Goal: Book appointment/travel/reservation

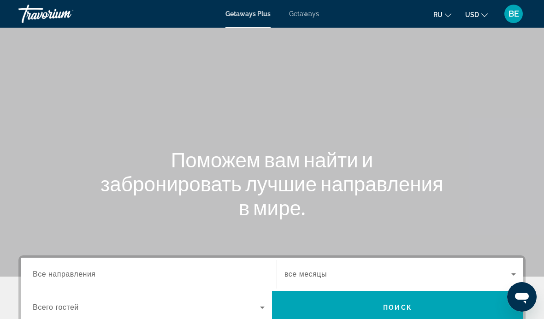
click at [300, 11] on span "Getaways" at bounding box center [304, 13] width 30 height 7
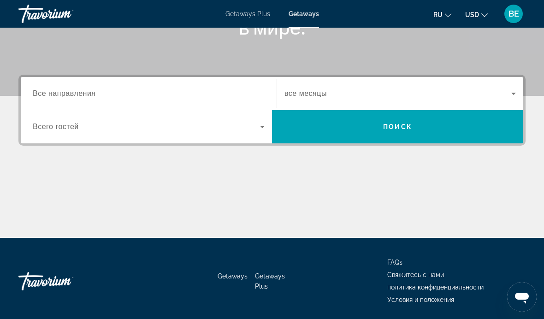
scroll to position [180, 0]
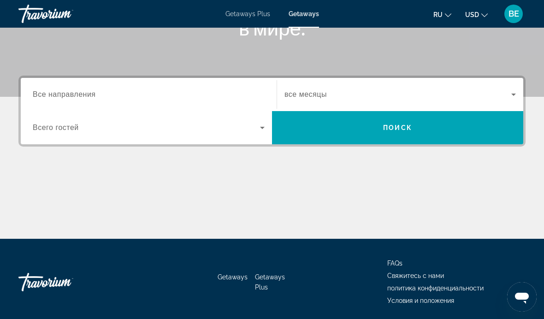
click at [53, 100] on div "Destination Все направления" at bounding box center [149, 95] width 232 height 26
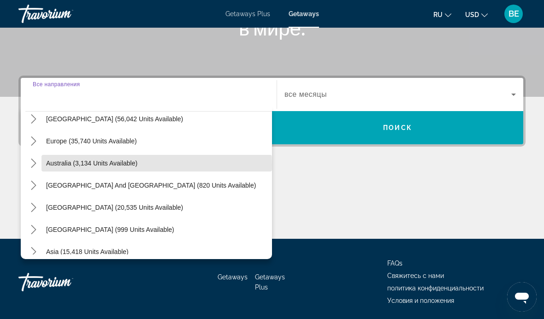
scroll to position [101, 0]
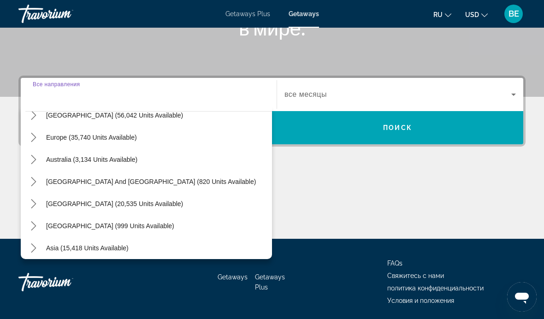
click at [104, 142] on span "Select destination: Europe (35,740 units available)" at bounding box center [157, 137] width 231 height 22
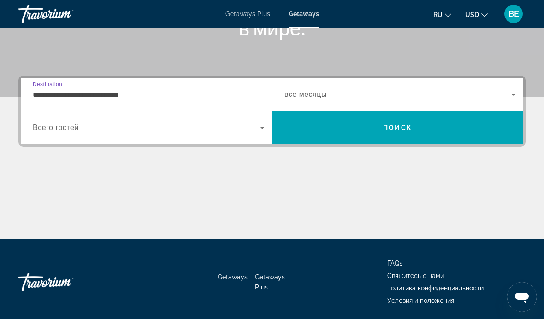
click at [160, 95] on input "**********" at bounding box center [149, 94] width 232 height 11
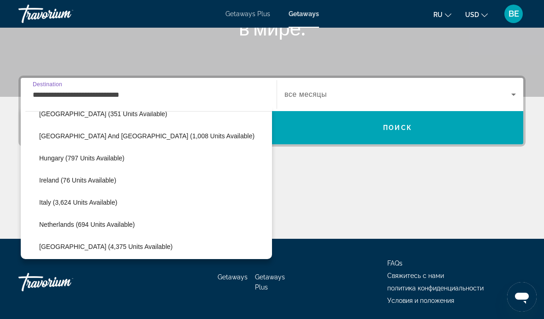
scroll to position [301, 0]
click at [127, 161] on span "Select destination: Hungary (797 units available)" at bounding box center [153, 158] width 237 height 22
type input "**********"
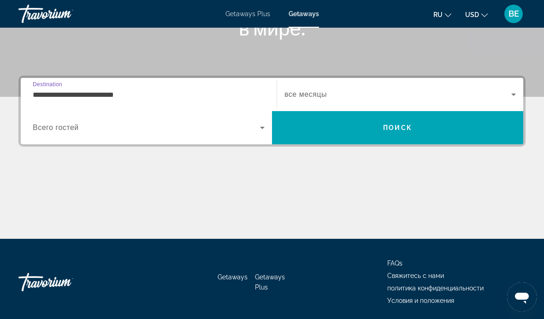
click at [343, 98] on span "Search widget" at bounding box center [398, 94] width 227 height 11
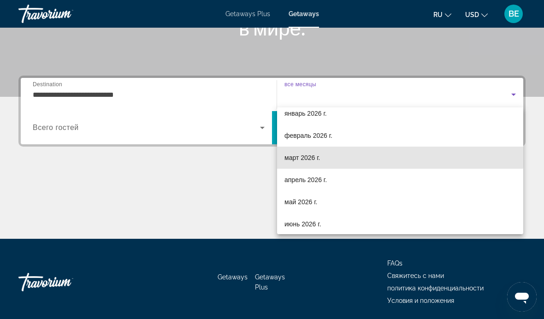
scroll to position [84, 0]
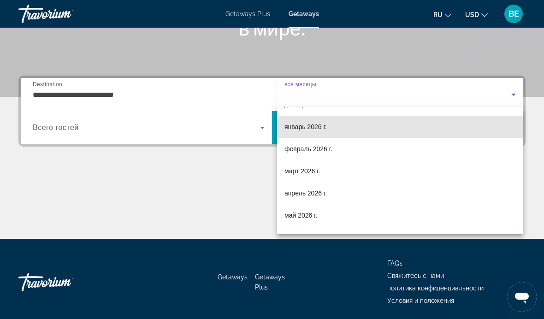
click at [353, 135] on mat-option "январь 2026 г." at bounding box center [400, 127] width 246 height 22
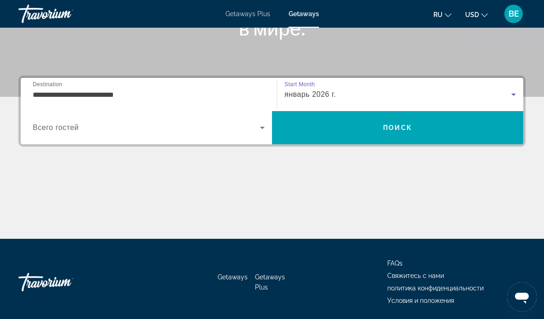
click at [52, 129] on span "Всего гостей" at bounding box center [56, 128] width 46 height 8
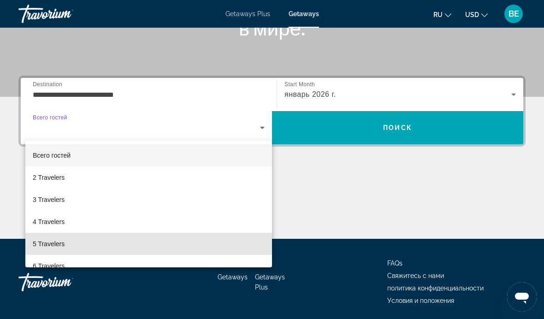
scroll to position [17, 0]
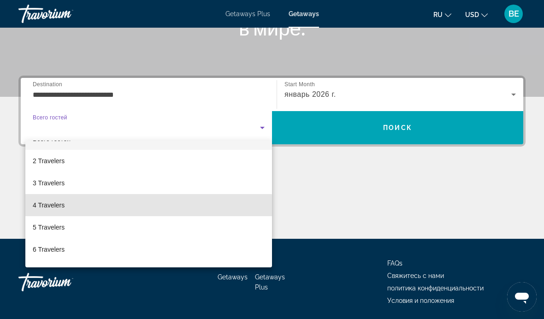
click at [146, 211] on mat-option "4 Travelers" at bounding box center [148, 205] width 247 height 22
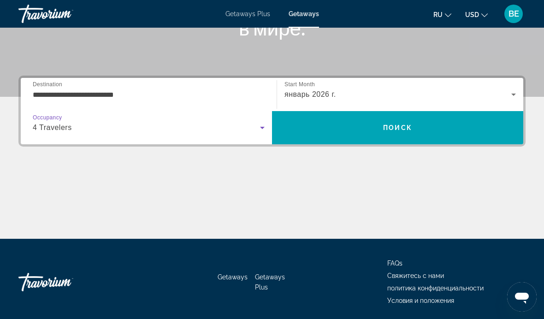
click at [412, 130] on span "Поиск" at bounding box center [397, 127] width 29 height 7
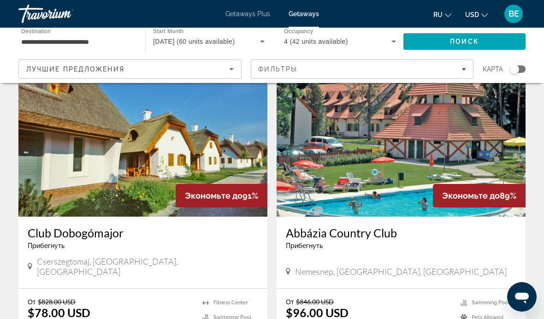
scroll to position [65, 0]
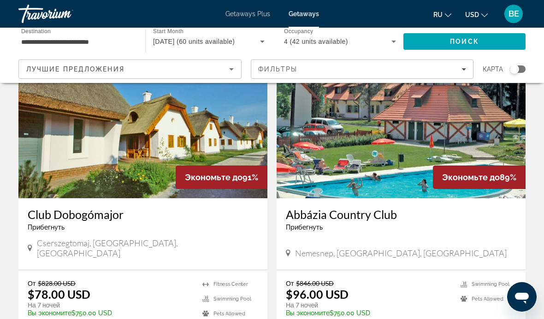
click at [53, 137] on img "Main content" at bounding box center [142, 125] width 249 height 148
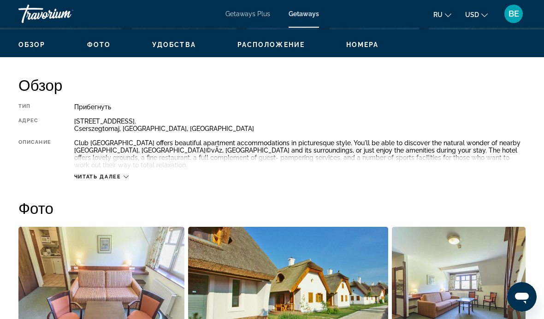
scroll to position [437, 0]
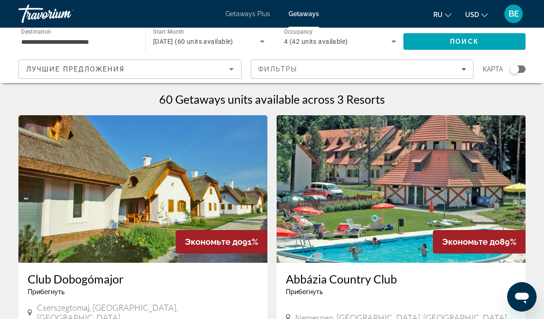
click at [95, 45] on input "**********" at bounding box center [77, 41] width 112 height 11
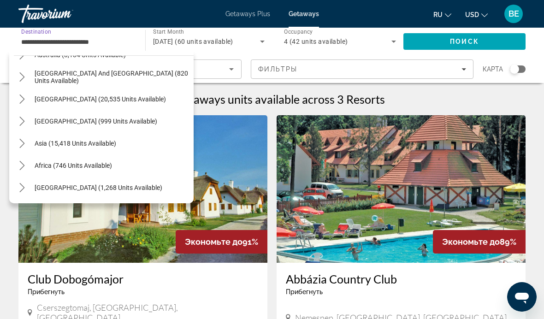
scroll to position [681, 0]
click at [96, 143] on span "Asia (15,418 units available)" at bounding box center [76, 143] width 82 height 7
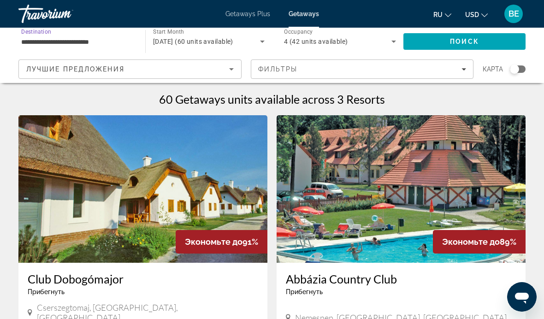
click at [86, 42] on input "**********" at bounding box center [77, 41] width 112 height 11
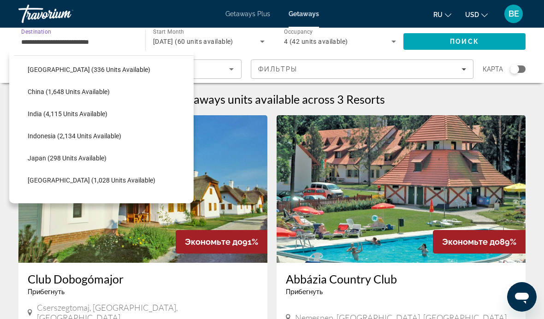
scroll to position [798, 0]
click at [90, 113] on span "India (4,115 units available)" at bounding box center [68, 114] width 80 height 7
type input "**********"
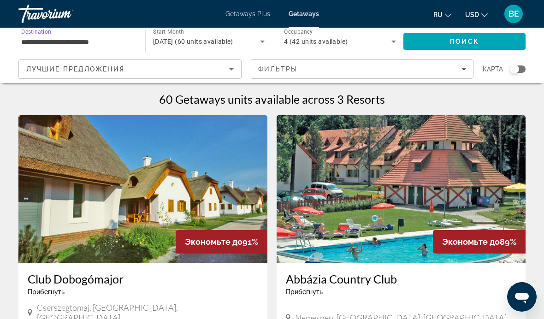
click at [332, 41] on span "4 (42 units available)" at bounding box center [316, 41] width 64 height 7
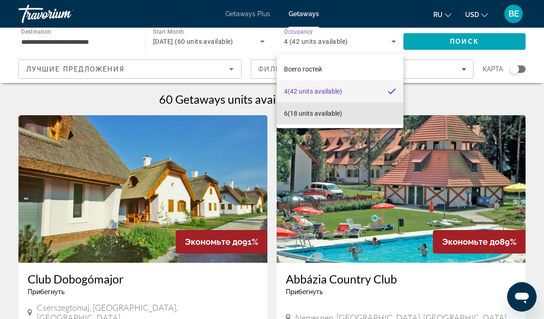
click at [339, 117] on span "6 (18 units available)" at bounding box center [313, 113] width 58 height 11
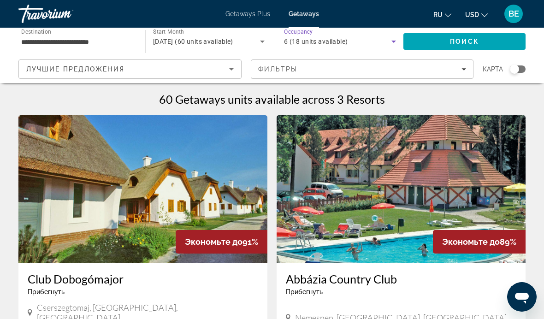
click at [472, 44] on span "Поиск" at bounding box center [464, 41] width 29 height 7
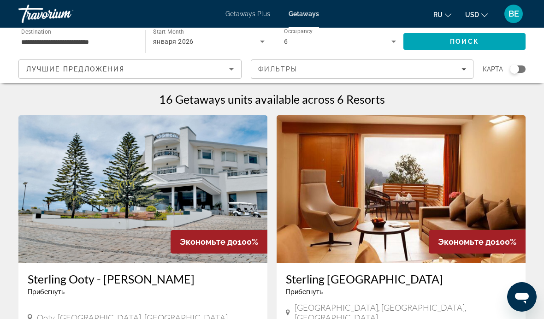
click at [214, 38] on div "января 2026" at bounding box center [206, 41] width 107 height 11
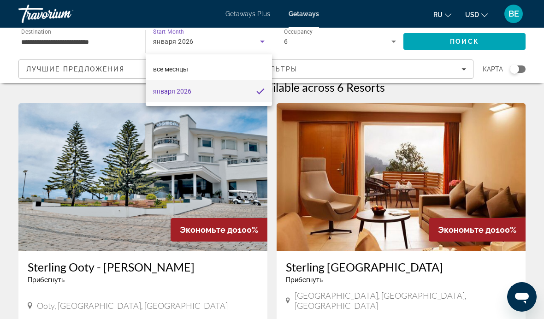
scroll to position [13, 0]
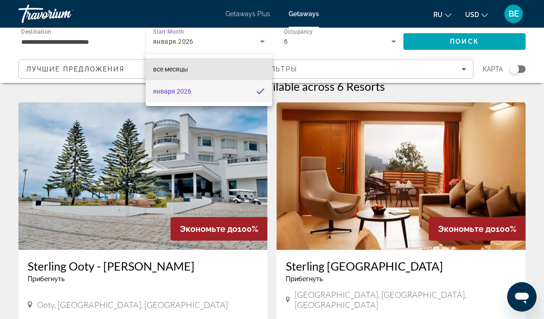
click at [206, 68] on mat-option "все месяцы" at bounding box center [209, 69] width 126 height 22
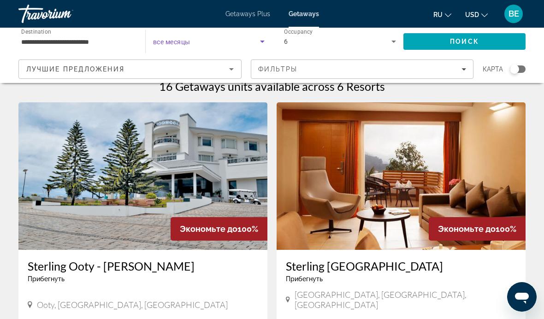
click at [206, 43] on span "Search widget" at bounding box center [206, 41] width 107 height 11
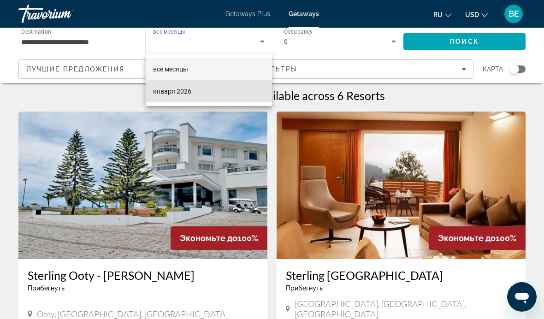
scroll to position [0, 0]
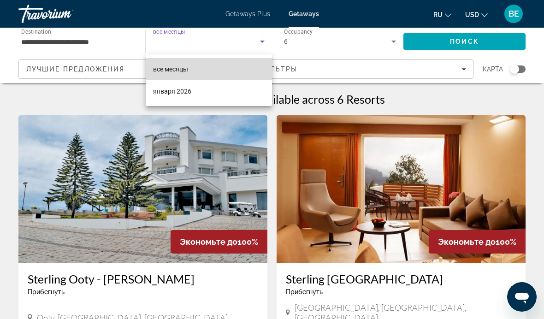
click at [206, 69] on mat-option "все месяцы" at bounding box center [209, 69] width 126 height 22
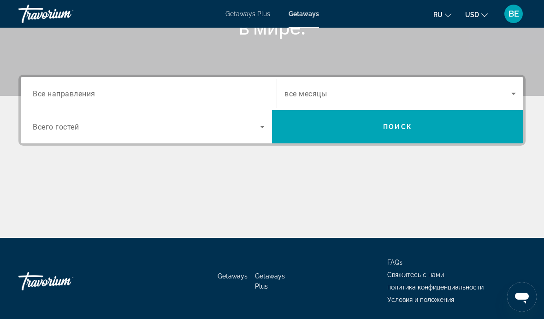
scroll to position [180, 0]
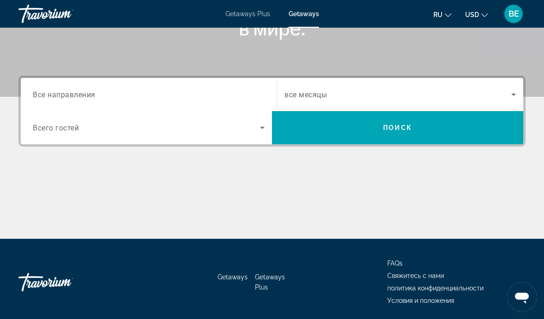
click at [328, 105] on div "Search widget" at bounding box center [400, 95] width 231 height 26
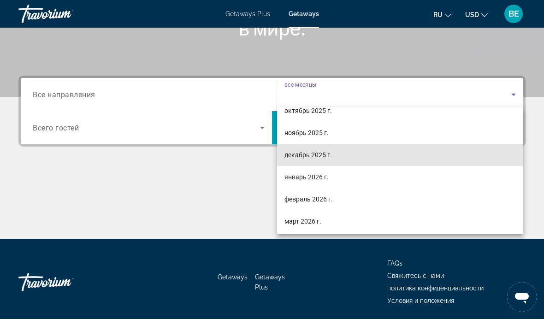
scroll to position [37, 0]
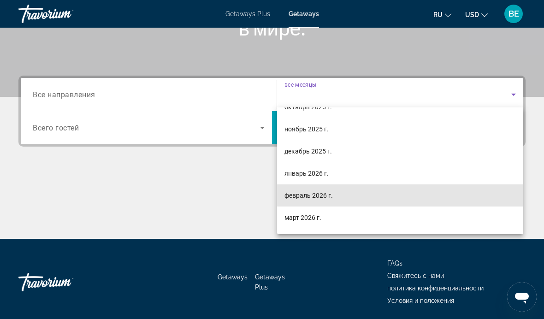
click at [320, 197] on span "февраль 2026 г." at bounding box center [309, 195] width 48 height 11
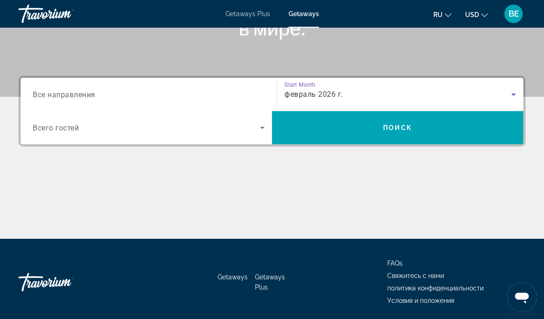
click at [193, 97] on input "Destination Все направления" at bounding box center [149, 94] width 232 height 11
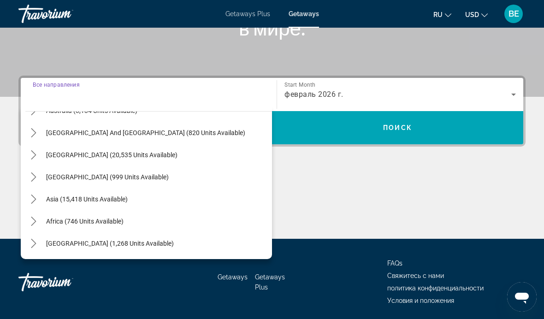
scroll to position [149, 0]
click at [145, 200] on span "Select destination: Asia (15,418 units available)" at bounding box center [157, 199] width 231 height 22
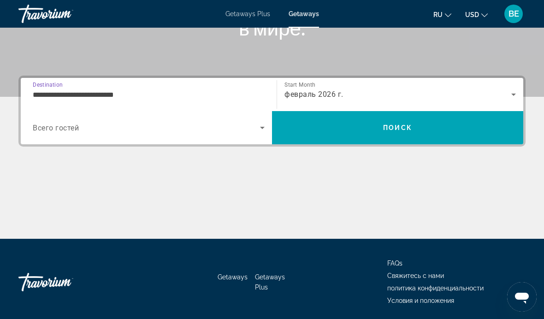
click at [193, 126] on span "Search widget" at bounding box center [146, 127] width 227 height 11
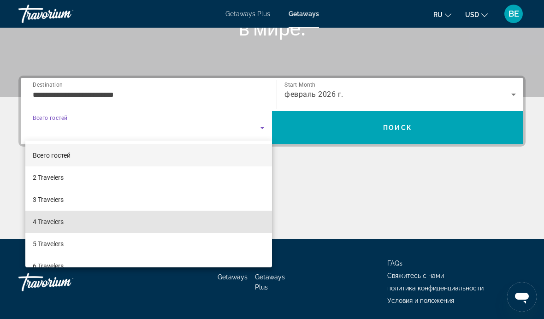
click at [107, 221] on mat-option "4 Travelers" at bounding box center [148, 222] width 247 height 22
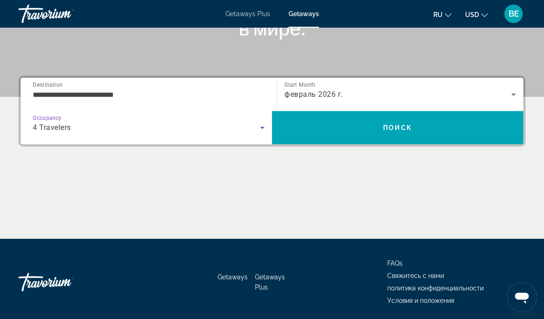
click at [47, 91] on input "**********" at bounding box center [149, 94] width 232 height 11
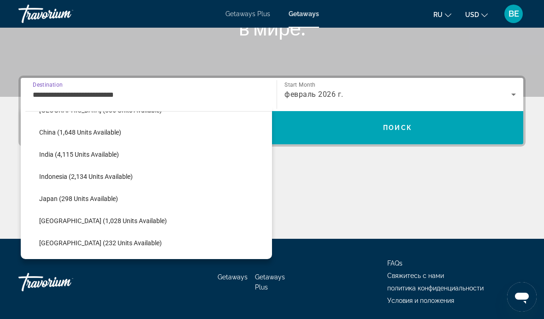
scroll to position [290, 0]
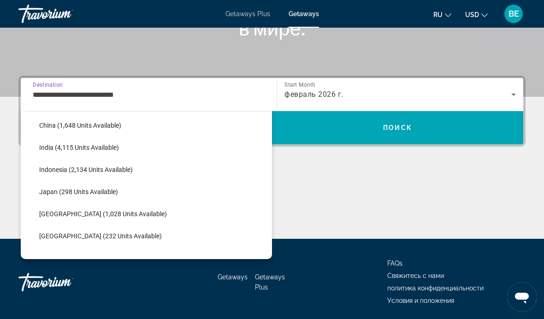
click at [47, 148] on span "India (4,115 units available)" at bounding box center [79, 147] width 80 height 7
type input "**********"
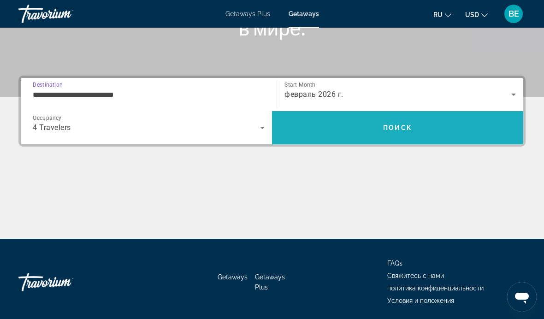
click at [478, 131] on span "Search" at bounding box center [397, 128] width 251 height 22
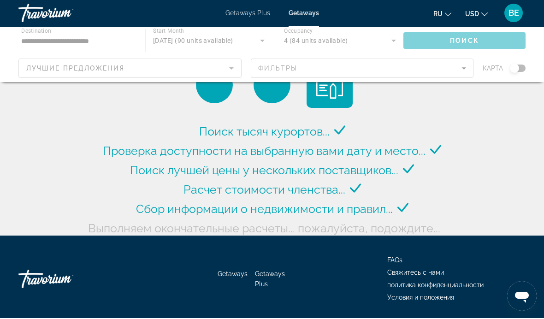
scroll to position [11, 0]
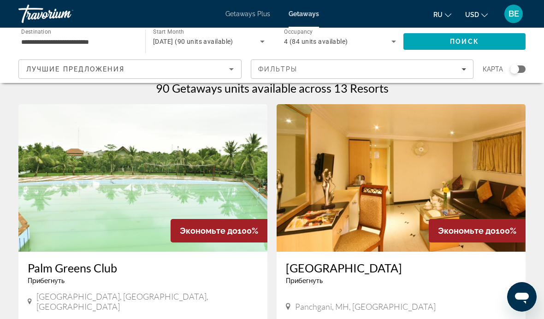
click at [533, 301] on div "Открыть окно обмена сообщениями" at bounding box center [522, 297] width 28 height 28
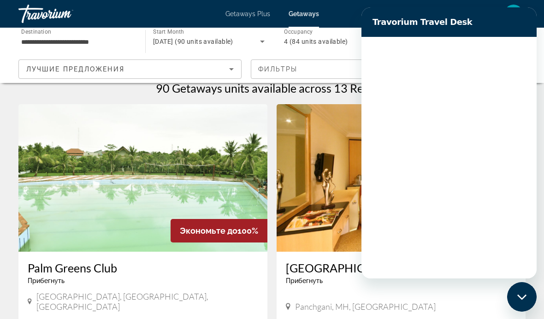
scroll to position [0, 0]
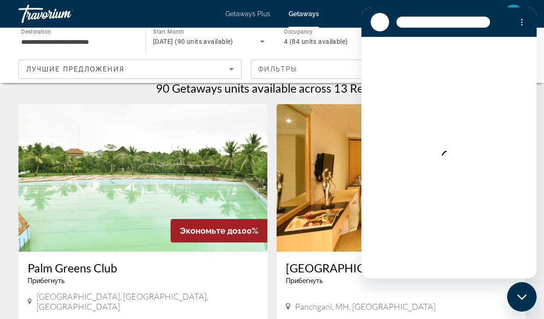
click at [270, 282] on app-weeks-search-item "Экономьте до 100% Palm Greens Club Прибегнуть - Это курорт только для взрослых …" at bounding box center [143, 256] width 258 height 305
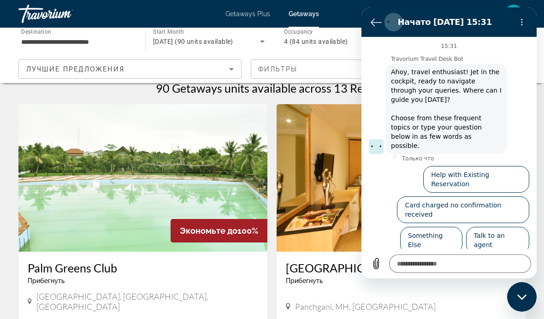
click at [378, 23] on icon "Вернуться к списку разговоров" at bounding box center [376, 22] width 11 height 11
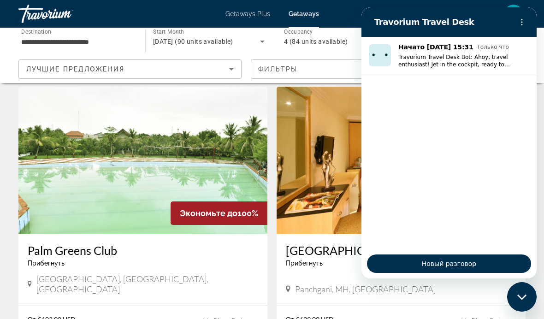
scroll to position [50, 0]
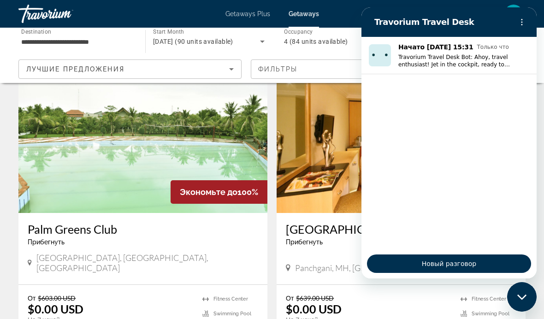
click at [524, 20] on icon "Меню параметров" at bounding box center [521, 21] width 7 height 7
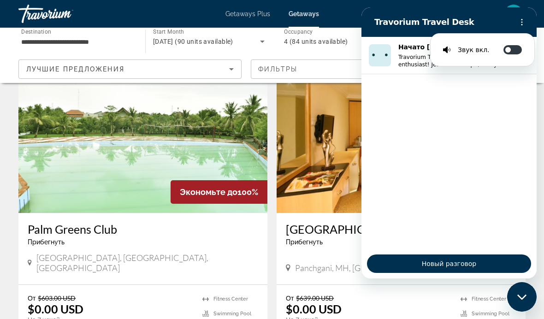
click at [524, 21] on icon "Меню параметров" at bounding box center [521, 21] width 7 height 7
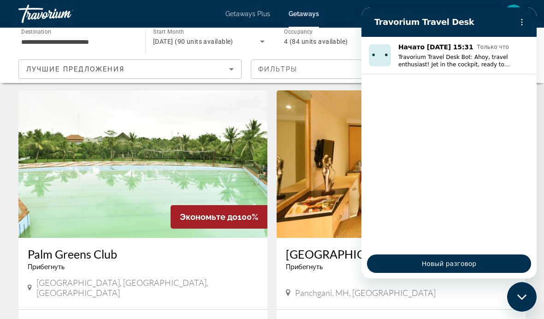
scroll to position [48, 0]
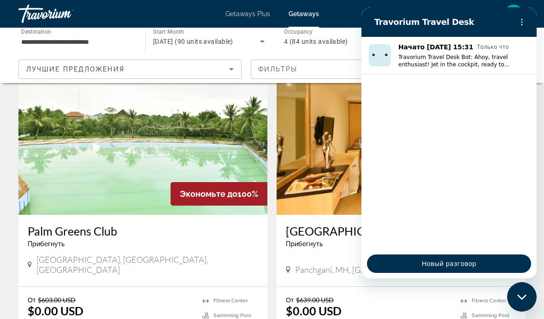
click at [270, 265] on app-weeks-search-item "Экономьте до 100% Palm Greens Club Прибегнуть - Это курорт только для взрослых …" at bounding box center [143, 219] width 258 height 305
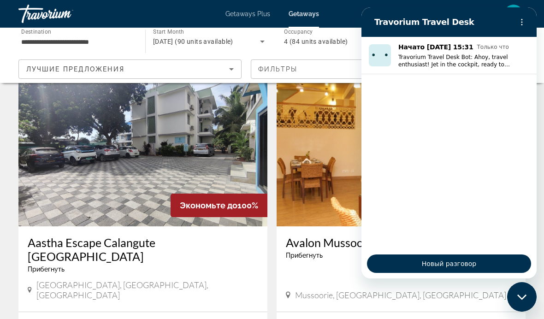
scroll to position [359, 0]
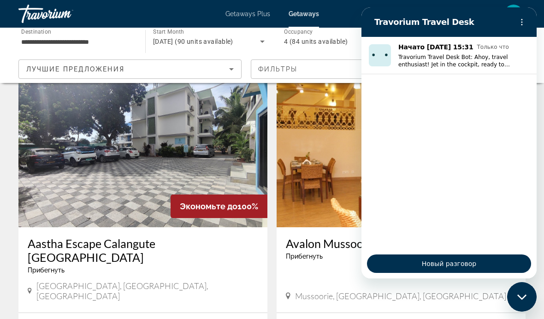
click at [227, 141] on img "Main content" at bounding box center [142, 154] width 249 height 148
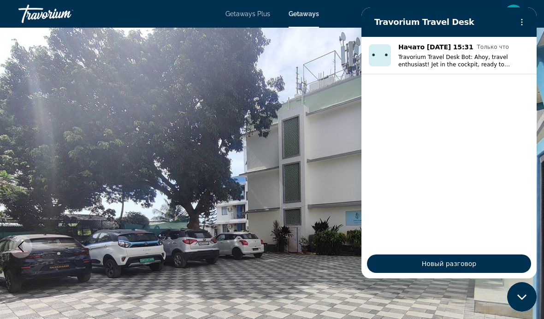
click at [522, 295] on icon "Закрыть окно обмена сообщениями" at bounding box center [522, 297] width 10 height 6
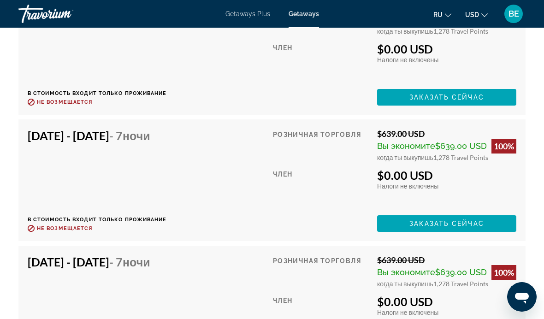
scroll to position [1893, 0]
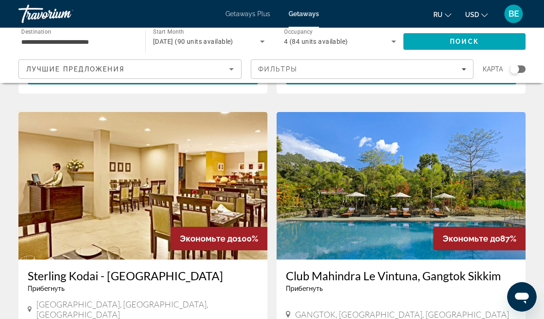
scroll to position [1610, 0]
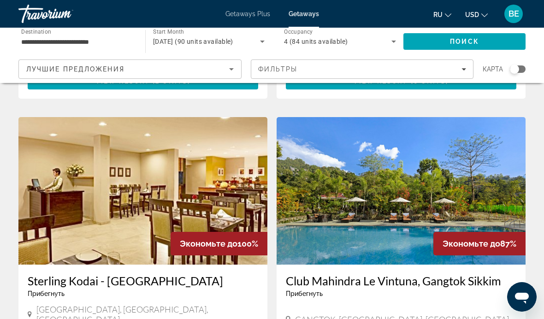
click at [518, 165] on img "Main content" at bounding box center [401, 191] width 249 height 148
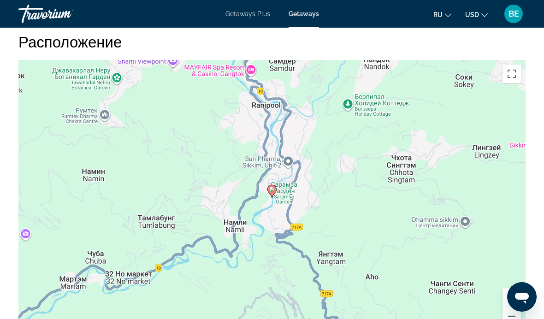
scroll to position [1487, 0]
